Goal: Information Seeking & Learning: Learn about a topic

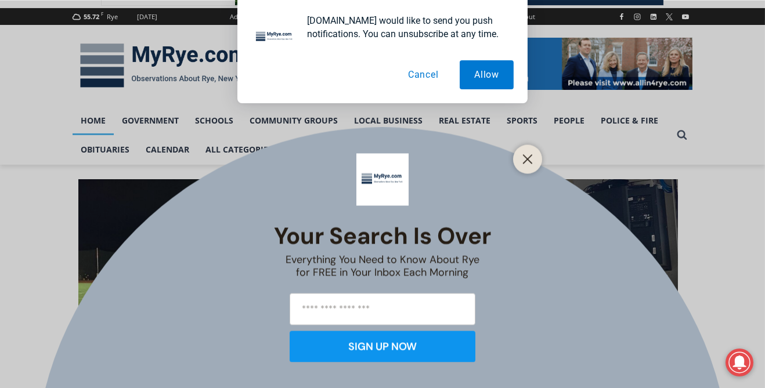
scroll to position [148, 0]
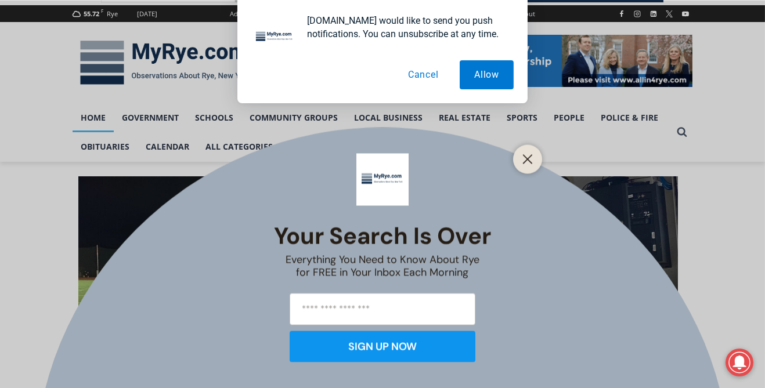
click at [435, 77] on button "Cancel" at bounding box center [423, 74] width 60 height 29
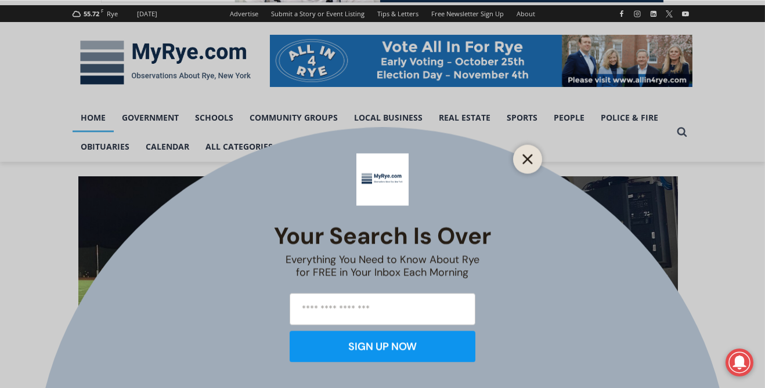
click at [534, 167] on button "Close" at bounding box center [527, 159] width 16 height 16
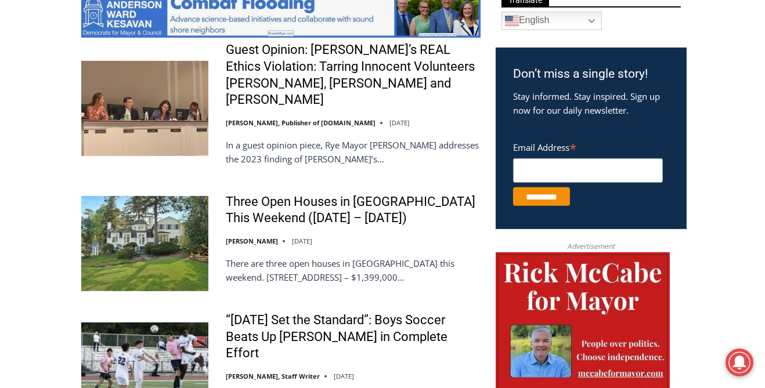
scroll to position [653, 0]
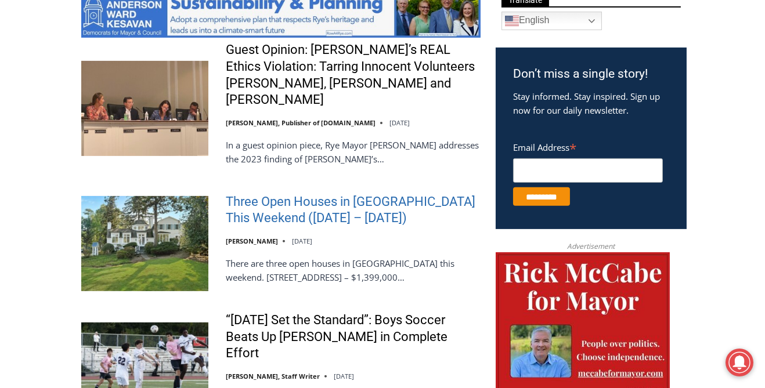
click at [434, 194] on link "Three Open Houses in Rye This Weekend (October 11 – 12)" at bounding box center [353, 210] width 255 height 33
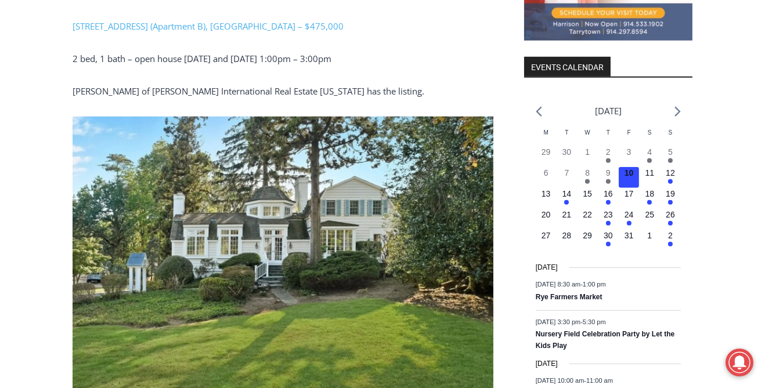
scroll to position [1392, 0]
click at [411, 189] on img at bounding box center [283, 257] width 421 height 281
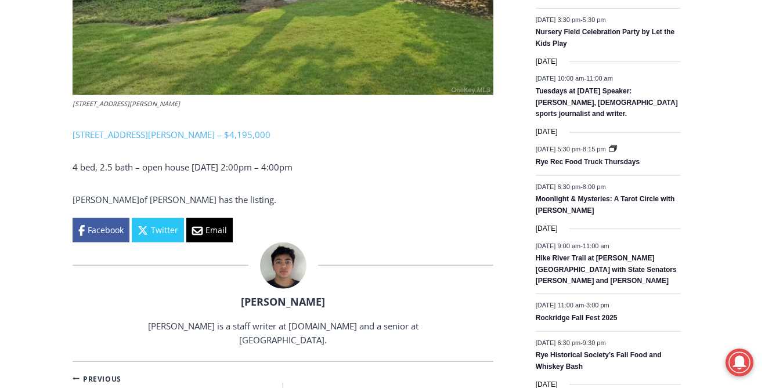
scroll to position [1695, 0]
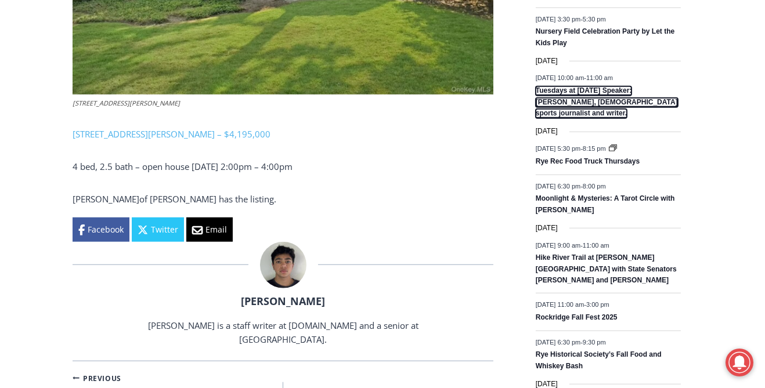
click at [626, 100] on link "Tuesdays at [DATE] Speaker: [PERSON_NAME], [DEMOGRAPHIC_DATA] sports journalist…" at bounding box center [607, 102] width 142 height 32
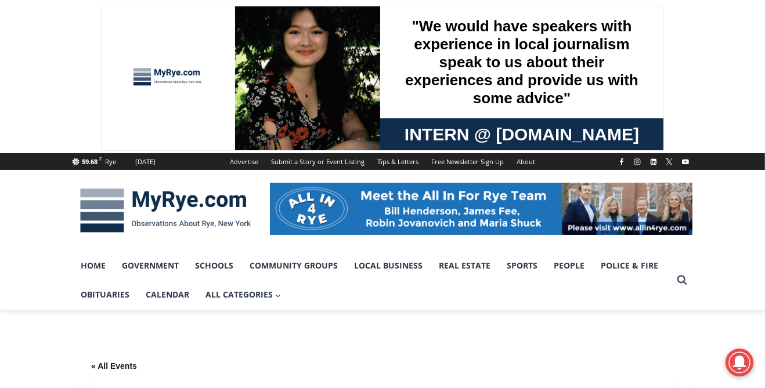
click at [200, 203] on img at bounding box center [166, 210] width 186 height 60
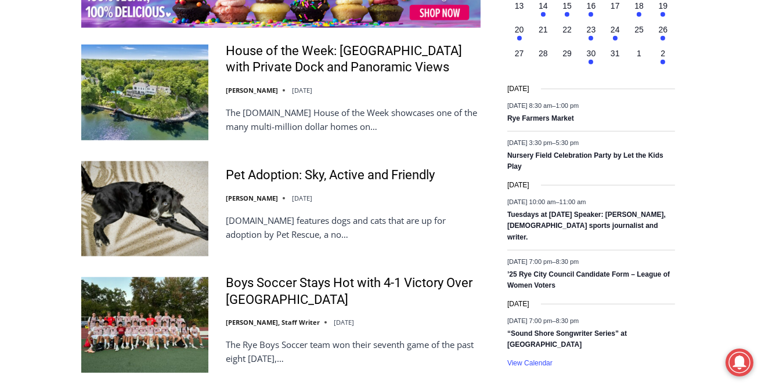
scroll to position [1901, 0]
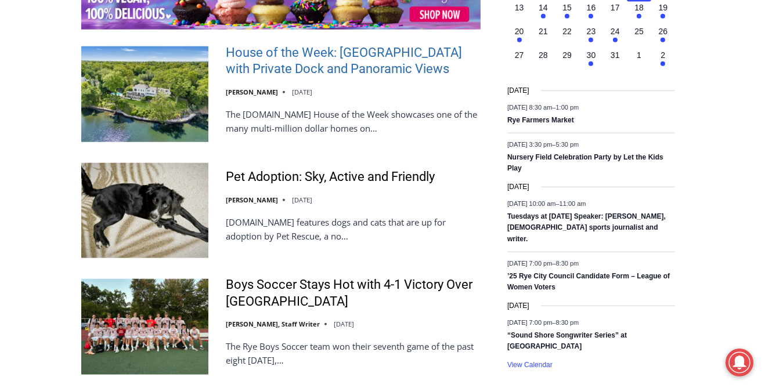
click at [436, 45] on link "House of the Week: [GEOGRAPHIC_DATA] with Private Dock and Panoramic Views" at bounding box center [353, 61] width 255 height 33
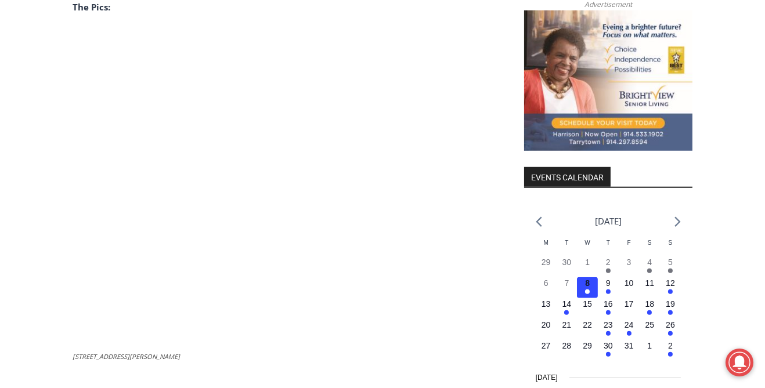
scroll to position [1282, 0]
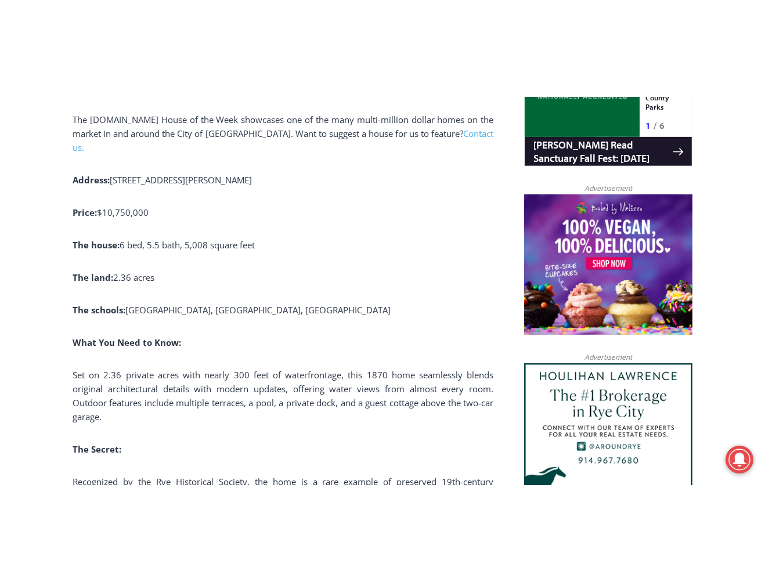
scroll to position [857, 0]
